Goal: Task Accomplishment & Management: Complete application form

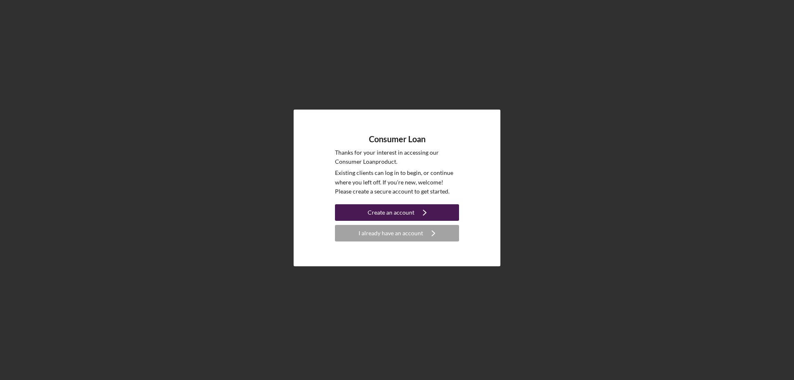
click at [415, 210] on icon "Icon/Navigate" at bounding box center [424, 212] width 21 height 21
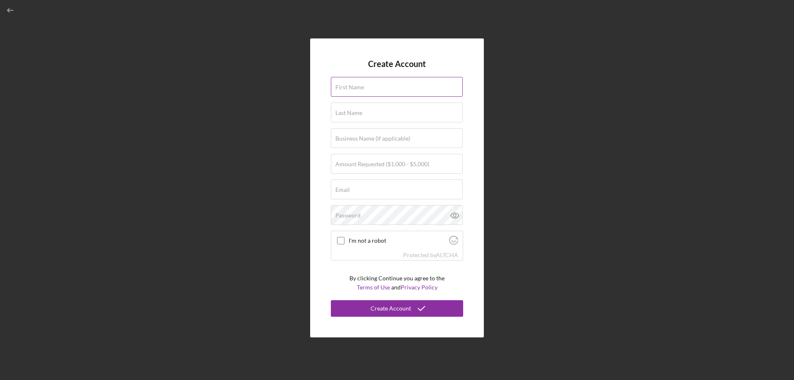
click at [366, 92] on input "First Name" at bounding box center [397, 87] width 132 height 20
type input "[PERSON_NAME]"
type input "[EMAIL_ADDRESS][DOMAIN_NAME]"
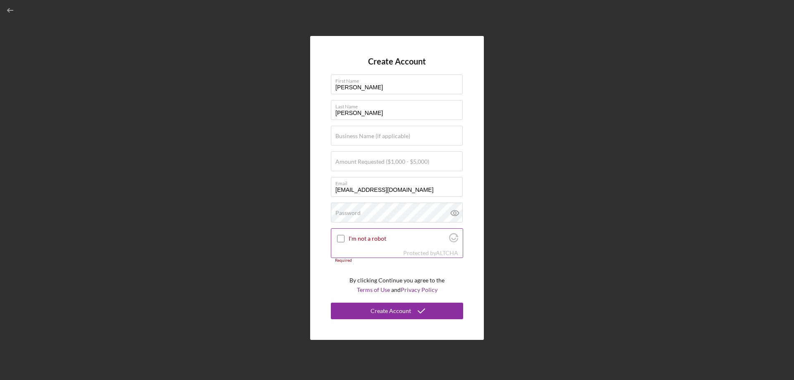
click at [342, 239] on input "I'm not a robot" at bounding box center [340, 238] width 7 height 7
checkbox input "true"
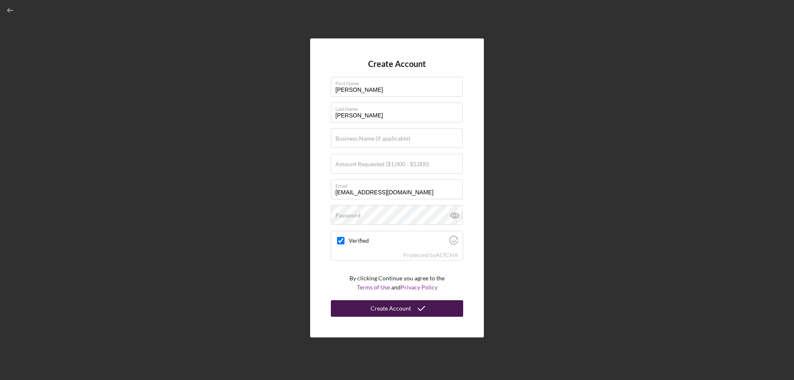
drag, startPoint x: 403, startPoint y: 310, endPoint x: 430, endPoint y: 305, distance: 26.8
click at [406, 307] on div "Create Account" at bounding box center [390, 308] width 41 height 17
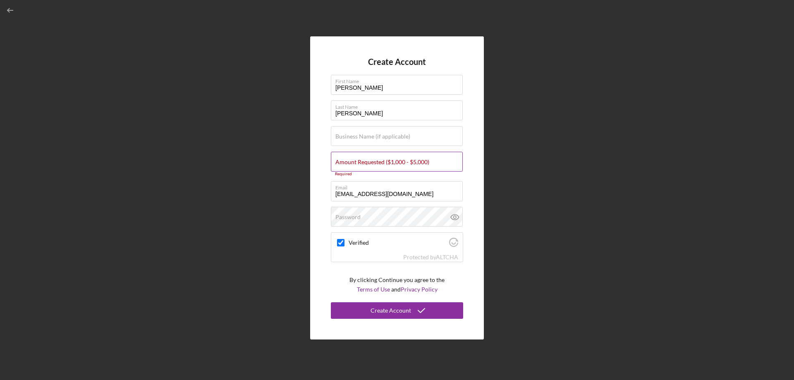
click at [400, 160] on label "Amount Requested ($1,000 - $5,000)" at bounding box center [382, 162] width 94 height 7
click at [400, 160] on input "Amount Requested ($1,000 - $5,000)" at bounding box center [397, 162] width 132 height 20
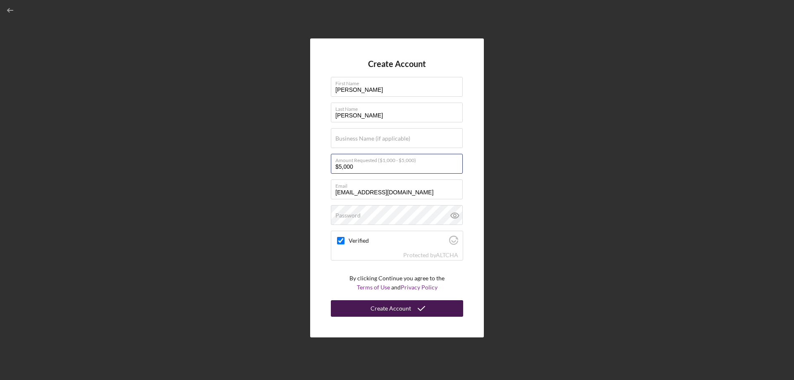
type input "$5,000"
click at [408, 311] on div "Create Account" at bounding box center [390, 308] width 41 height 17
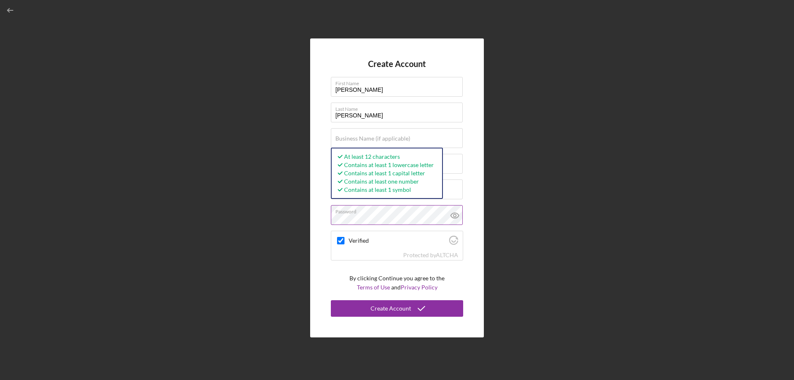
click at [456, 214] on icon at bounding box center [454, 215] width 21 height 21
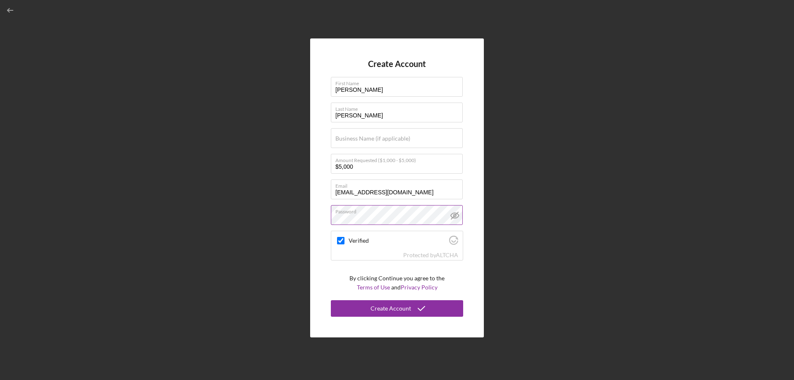
click at [415, 213] on label "Password" at bounding box center [398, 209] width 127 height 9
click at [453, 217] on icon at bounding box center [454, 215] width 8 height 5
click at [345, 240] on div at bounding box center [341, 241] width 10 height 10
click at [341, 239] on input "Verified" at bounding box center [340, 240] width 7 height 7
checkbox input "true"
